Goal: Information Seeking & Learning: Learn about a topic

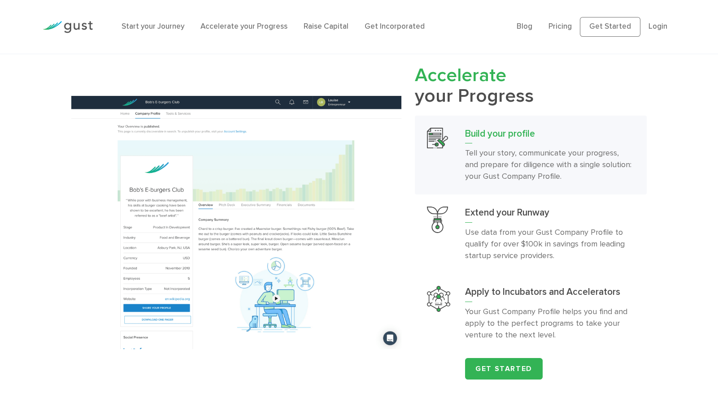
scroll to position [790, 0]
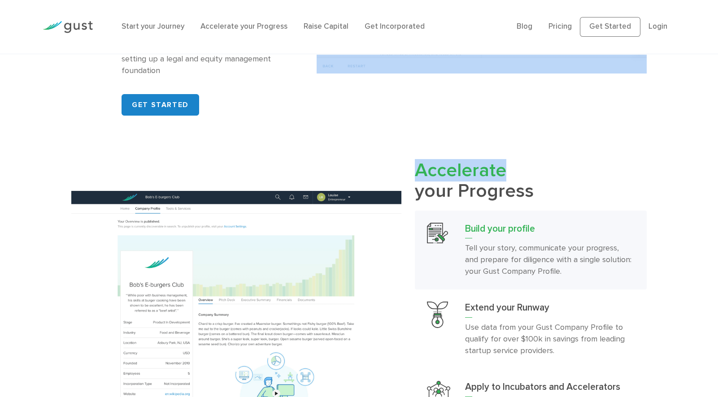
drag, startPoint x: 717, startPoint y: 105, endPoint x: 720, endPoint y: 139, distance: 34.2
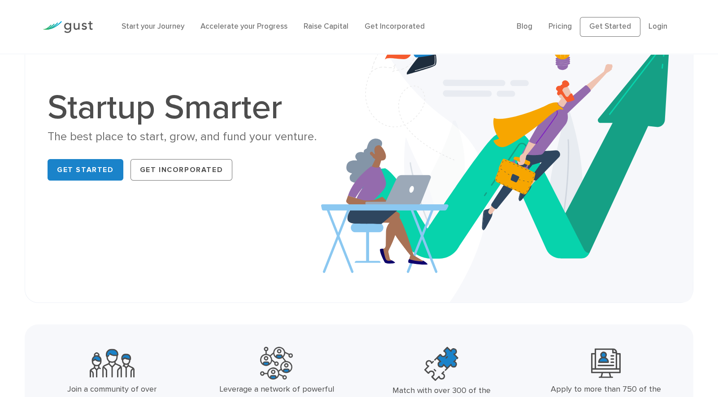
scroll to position [77, 0]
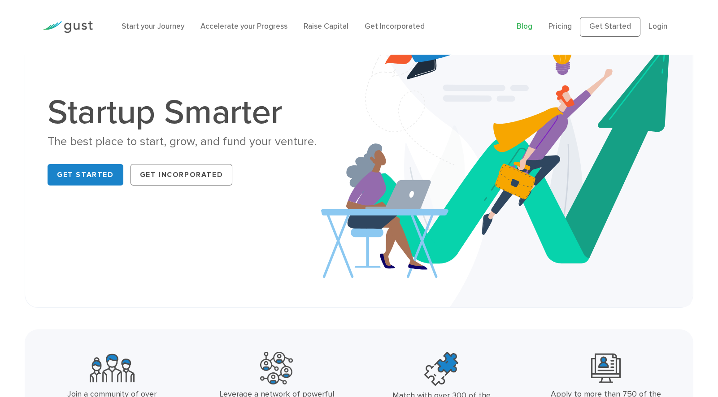
click at [525, 27] on link "Blog" at bounding box center [524, 26] width 16 height 9
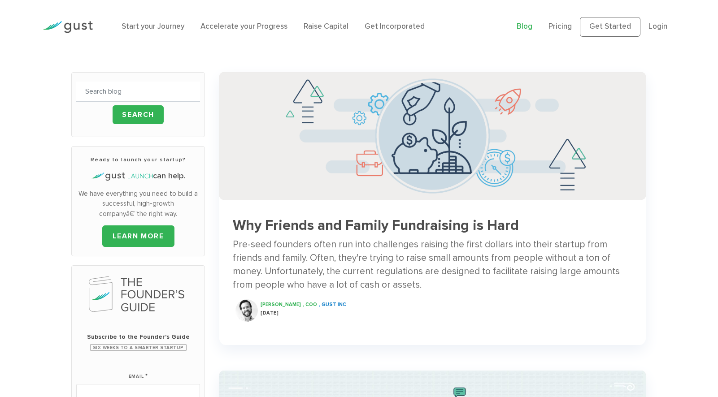
scroll to position [68, 0]
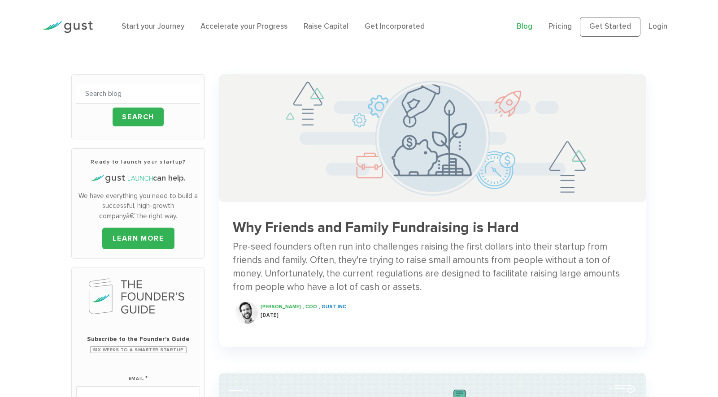
click at [456, 181] on img at bounding box center [432, 138] width 426 height 128
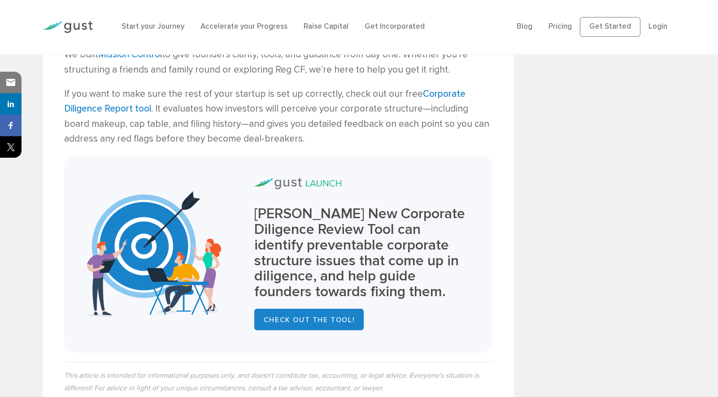
scroll to position [1027, 0]
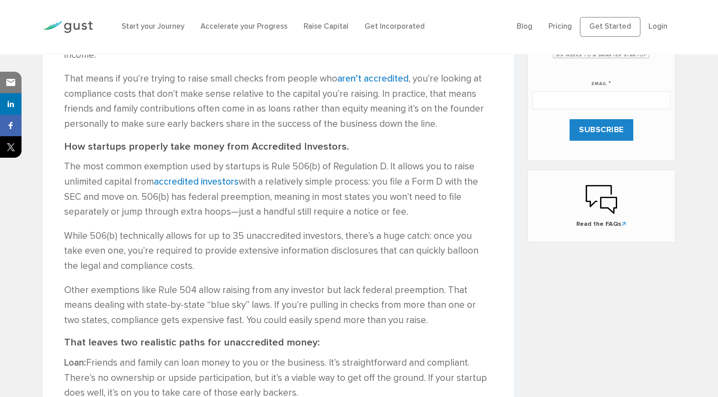
scroll to position [0, 0]
